Goal: Task Accomplishment & Management: Use online tool/utility

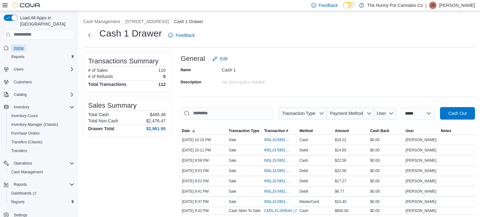
click at [20, 46] on span "Home" at bounding box center [19, 48] width 10 height 5
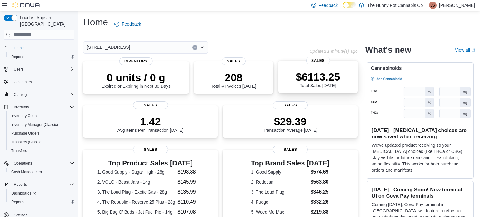
click at [320, 77] on p "$6113.25" at bounding box center [318, 77] width 44 height 13
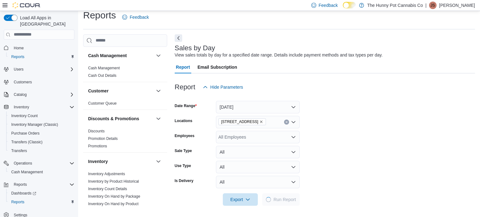
scroll to position [8, 0]
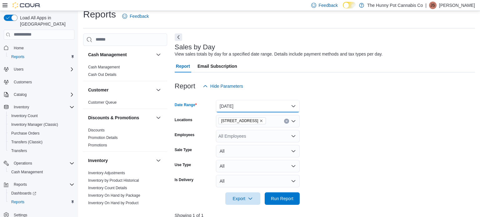
click at [258, 108] on button "Today" at bounding box center [258, 106] width 84 height 13
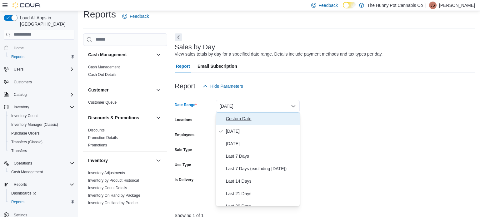
click at [292, 117] on span "Custom Date" at bounding box center [261, 119] width 71 height 8
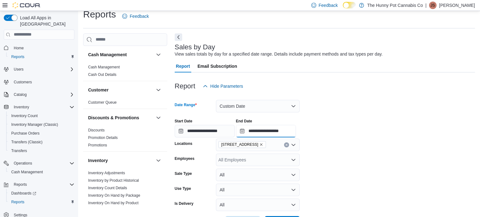
click at [296, 132] on input "**********" at bounding box center [266, 131] width 60 height 13
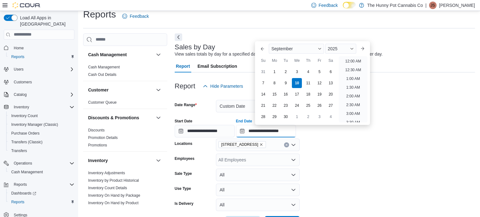
scroll to position [355, 0]
click at [358, 89] on li "10:00 PM" at bounding box center [353, 92] width 21 height 8
type input "**********"
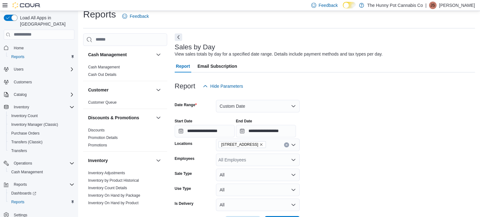
scroll to position [139, 0]
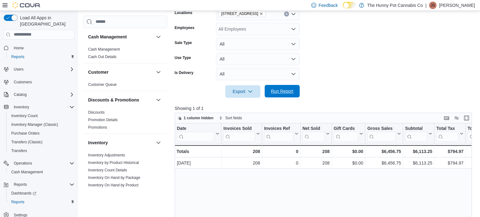
click at [291, 91] on span "Run Report" at bounding box center [282, 91] width 23 height 6
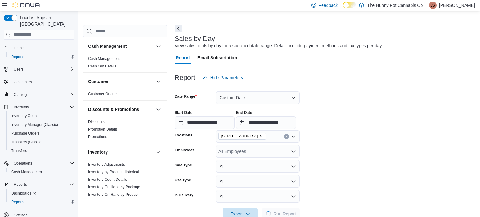
scroll to position [14, 0]
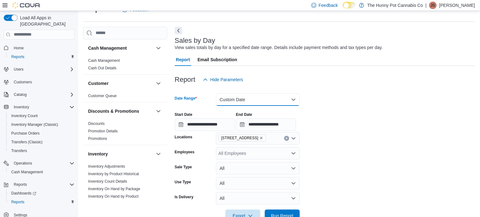
click at [276, 101] on button "Custom Date" at bounding box center [258, 99] width 84 height 13
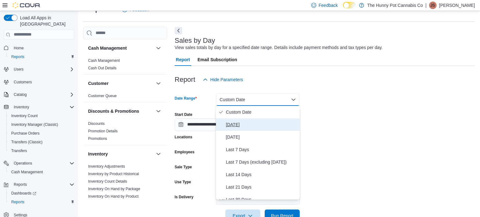
click at [239, 123] on span "Today" at bounding box center [261, 125] width 71 height 8
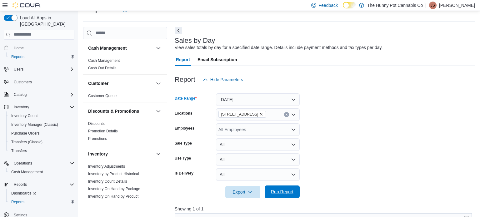
click at [276, 186] on span "Run Report" at bounding box center [282, 192] width 28 height 13
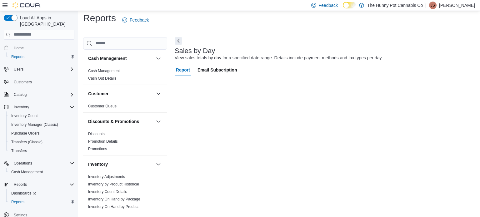
scroll to position [95, 0]
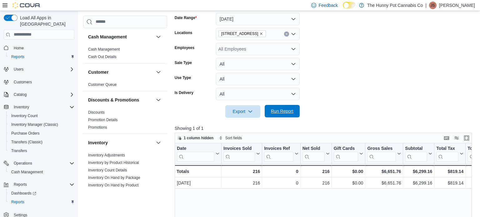
click at [269, 114] on span "Run Report" at bounding box center [282, 111] width 28 height 13
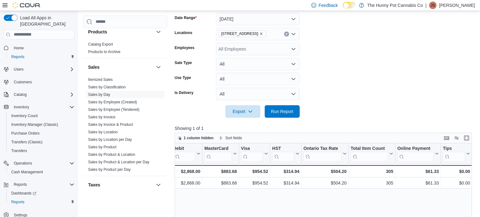
scroll to position [315, 0]
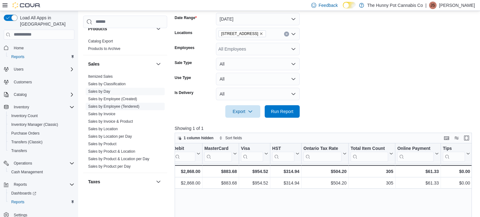
click at [128, 104] on link "Sales by Employee (Tendered)" at bounding box center [113, 106] width 51 height 4
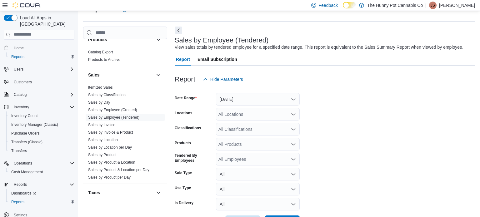
scroll to position [14, 0]
click at [280, 100] on button "Yesterday" at bounding box center [258, 99] width 84 height 13
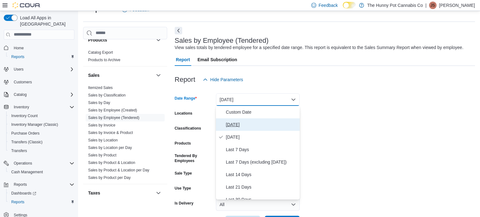
click at [229, 125] on span "Today" at bounding box center [261, 125] width 71 height 8
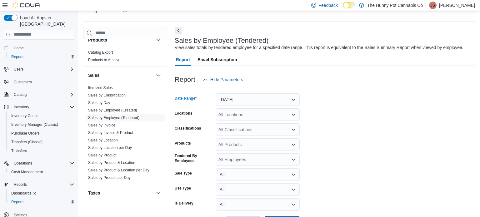
click at [225, 115] on div "All Locations" at bounding box center [258, 114] width 84 height 13
type input "****"
click at [285, 124] on div "[STREET_ADDRESS]" at bounding box center [258, 125] width 76 height 6
click at [362, 120] on form "Date Range Today Locations 2500 Hurontario St Classifications All Classificatio…" at bounding box center [325, 157] width 300 height 143
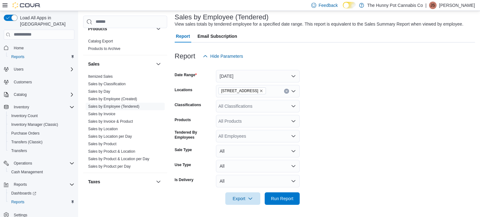
scroll to position [37, 0]
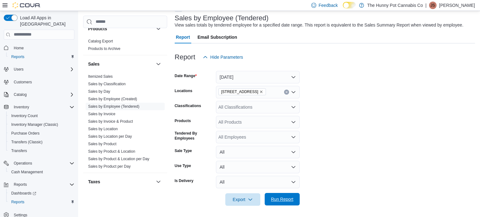
click at [275, 201] on span "Run Report" at bounding box center [282, 199] width 23 height 6
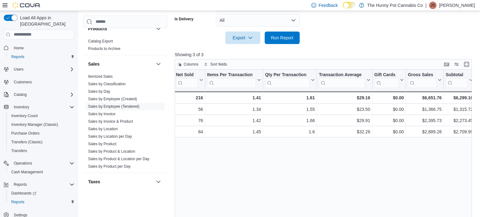
scroll to position [0, 135]
